Goal: Entertainment & Leisure: Consume media (video, audio)

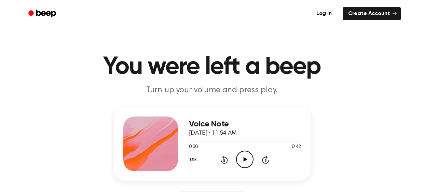
click at [241, 156] on icon "Play Audio" at bounding box center [244, 159] width 17 height 17
click at [260, 158] on div "1.0x Rewind 5 seconds Pause Audio Skip 5 seconds" at bounding box center [245, 159] width 112 height 17
click at [264, 157] on icon at bounding box center [265, 159] width 7 height 8
click at [245, 163] on icon "Pause Audio" at bounding box center [244, 159] width 17 height 17
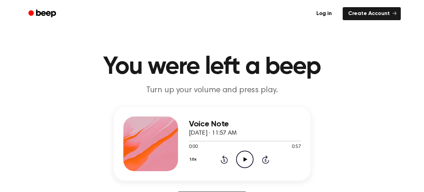
click at [241, 157] on icon "Play Audio" at bounding box center [244, 159] width 17 height 17
click at [263, 161] on icon at bounding box center [265, 159] width 7 height 8
click at [263, 161] on icon "Skip 5 seconds" at bounding box center [266, 159] width 8 height 9
click at [244, 163] on icon "Pause Audio" at bounding box center [244, 159] width 17 height 17
click at [248, 157] on icon "Play Audio" at bounding box center [244, 159] width 17 height 17
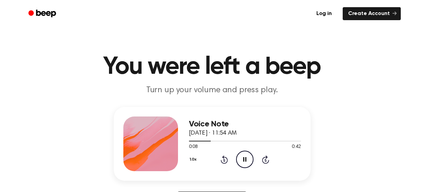
click at [245, 160] on icon at bounding box center [244, 159] width 3 height 4
click at [245, 160] on icon at bounding box center [245, 159] width 4 height 4
click at [245, 160] on icon at bounding box center [244, 159] width 3 height 4
